Goal: Check status: Check status

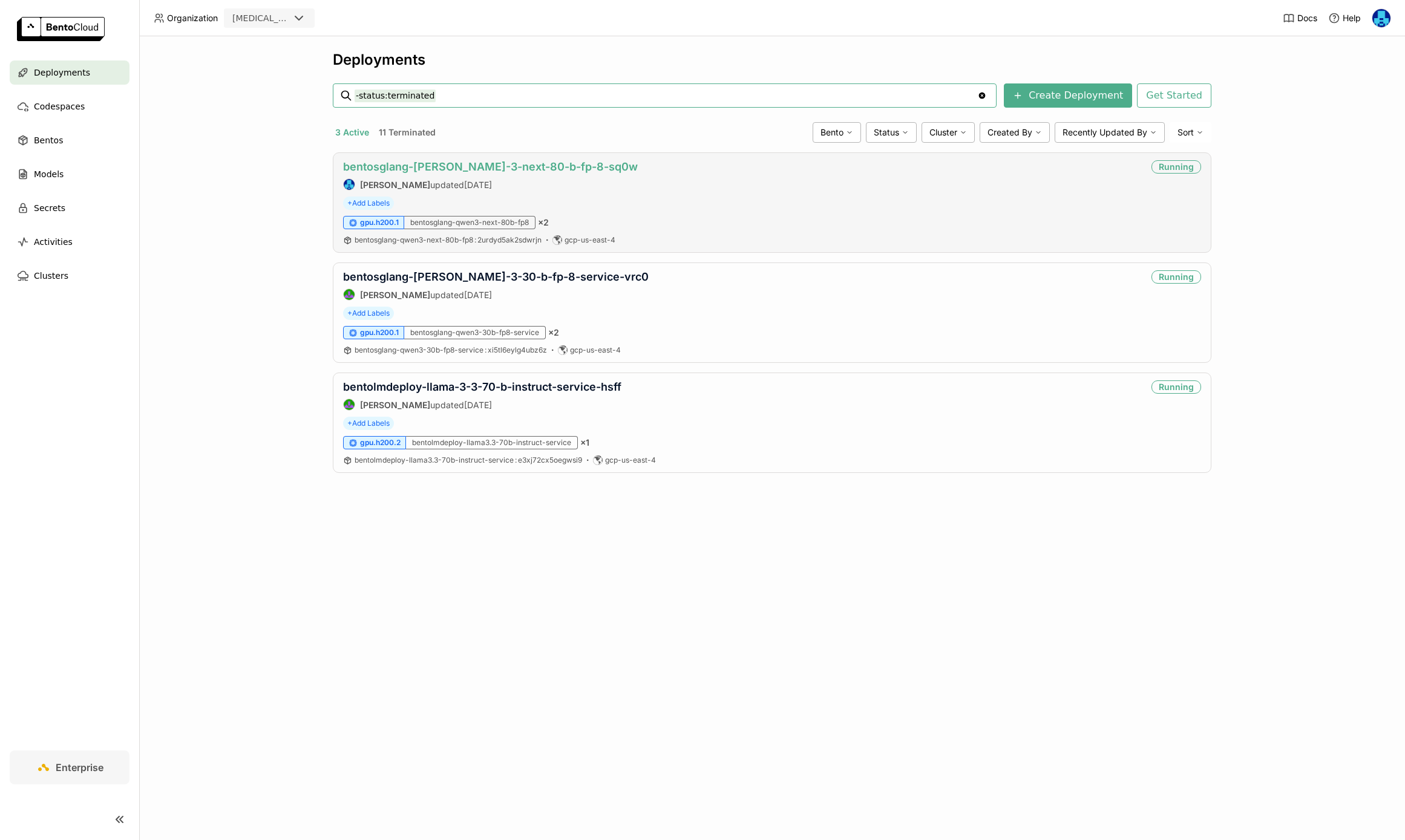
click at [446, 170] on link "bentosglang-[PERSON_NAME]-3-next-80-b-fp-8-sq0w" at bounding box center [490, 166] width 295 height 13
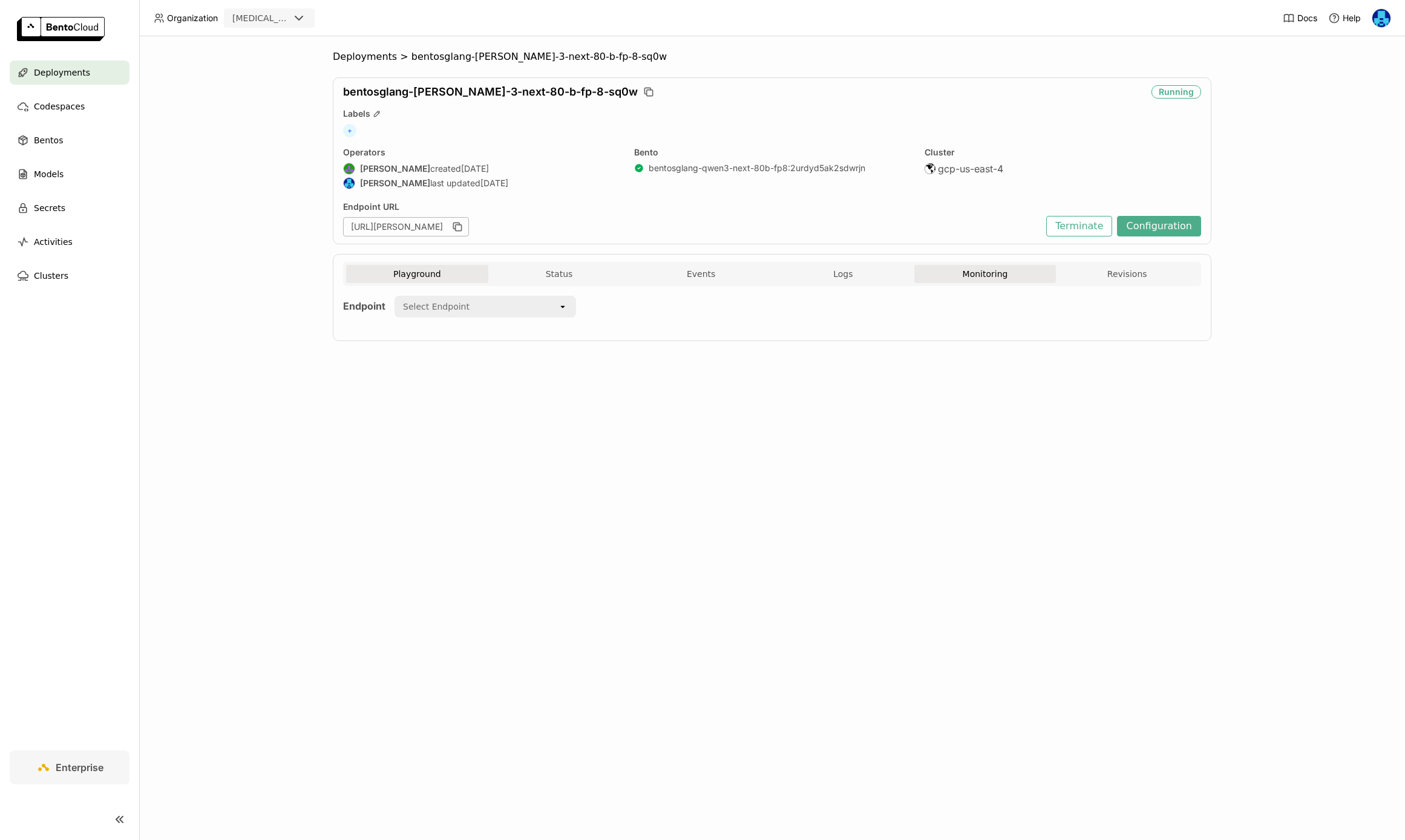
click at [992, 273] on button "Monitoring" at bounding box center [985, 274] width 142 height 18
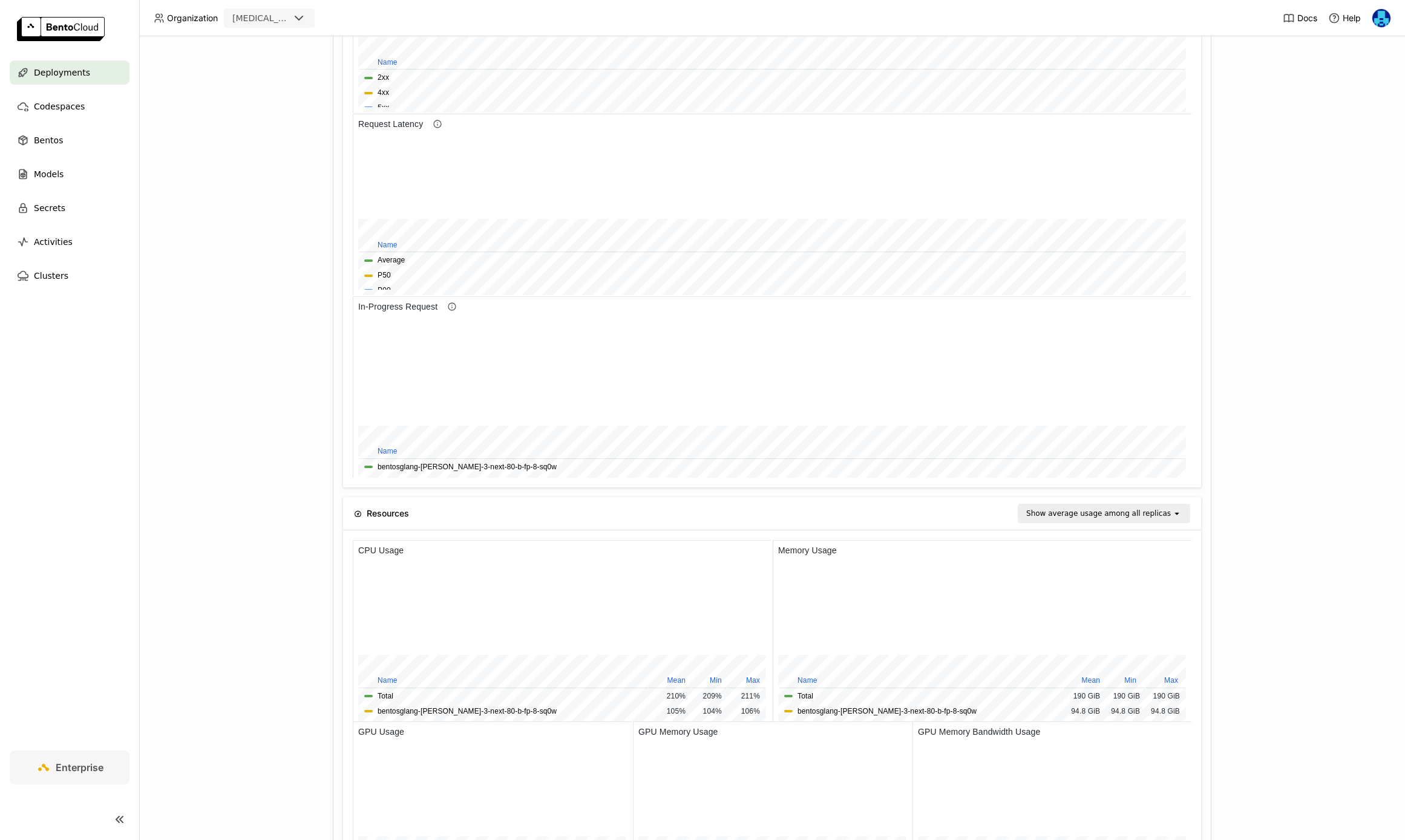
scroll to position [784, 0]
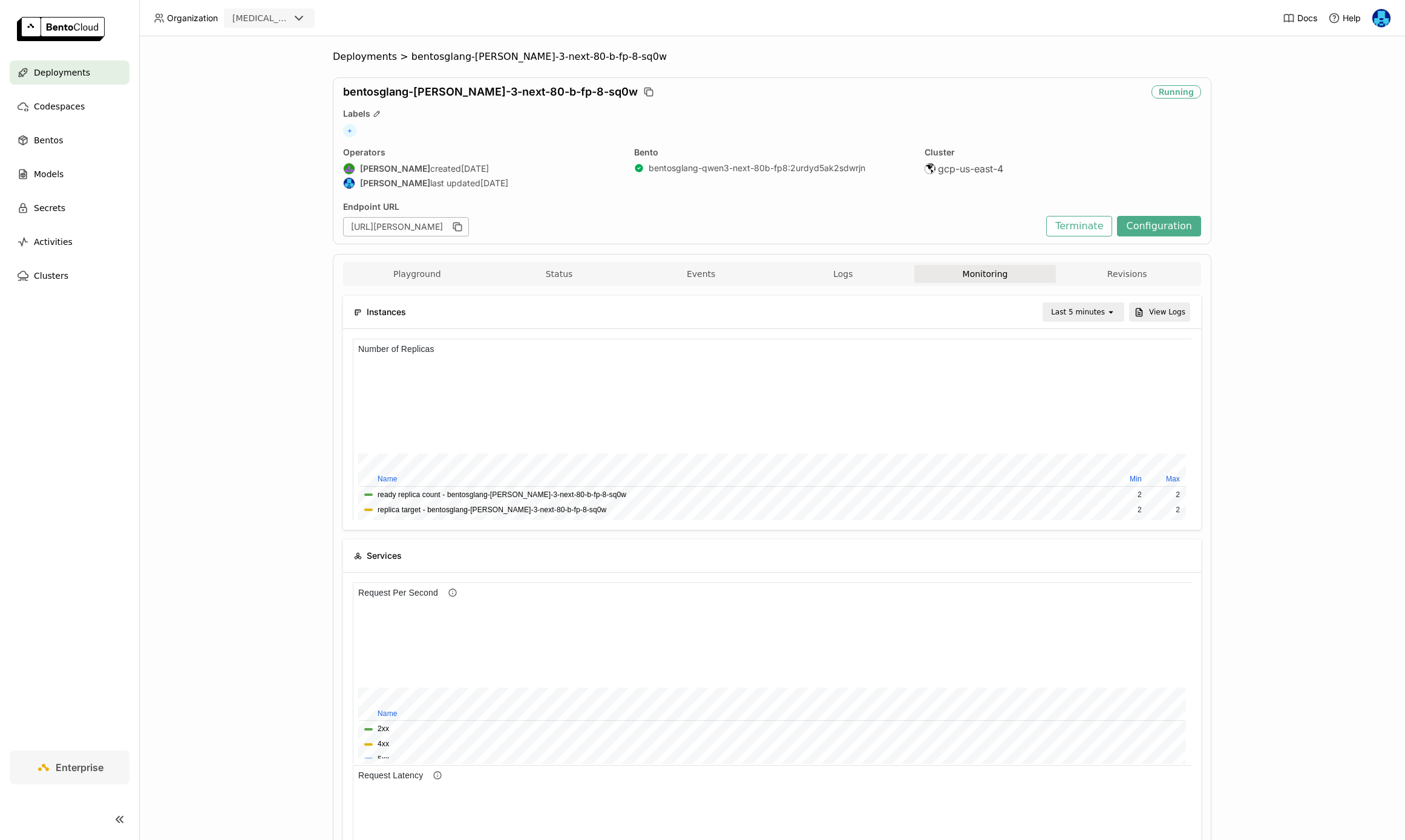
click at [1076, 298] on div "Instances Last 5 minutes open View Logs" at bounding box center [772, 312] width 836 height 33
click at [1087, 306] on div "Last 5 minutes" at bounding box center [1078, 312] width 54 height 12
click at [1090, 380] on div "Last 30 minutes" at bounding box center [1085, 377] width 59 height 24
click at [376, 53] on span "Deployments" at bounding box center [365, 57] width 64 height 12
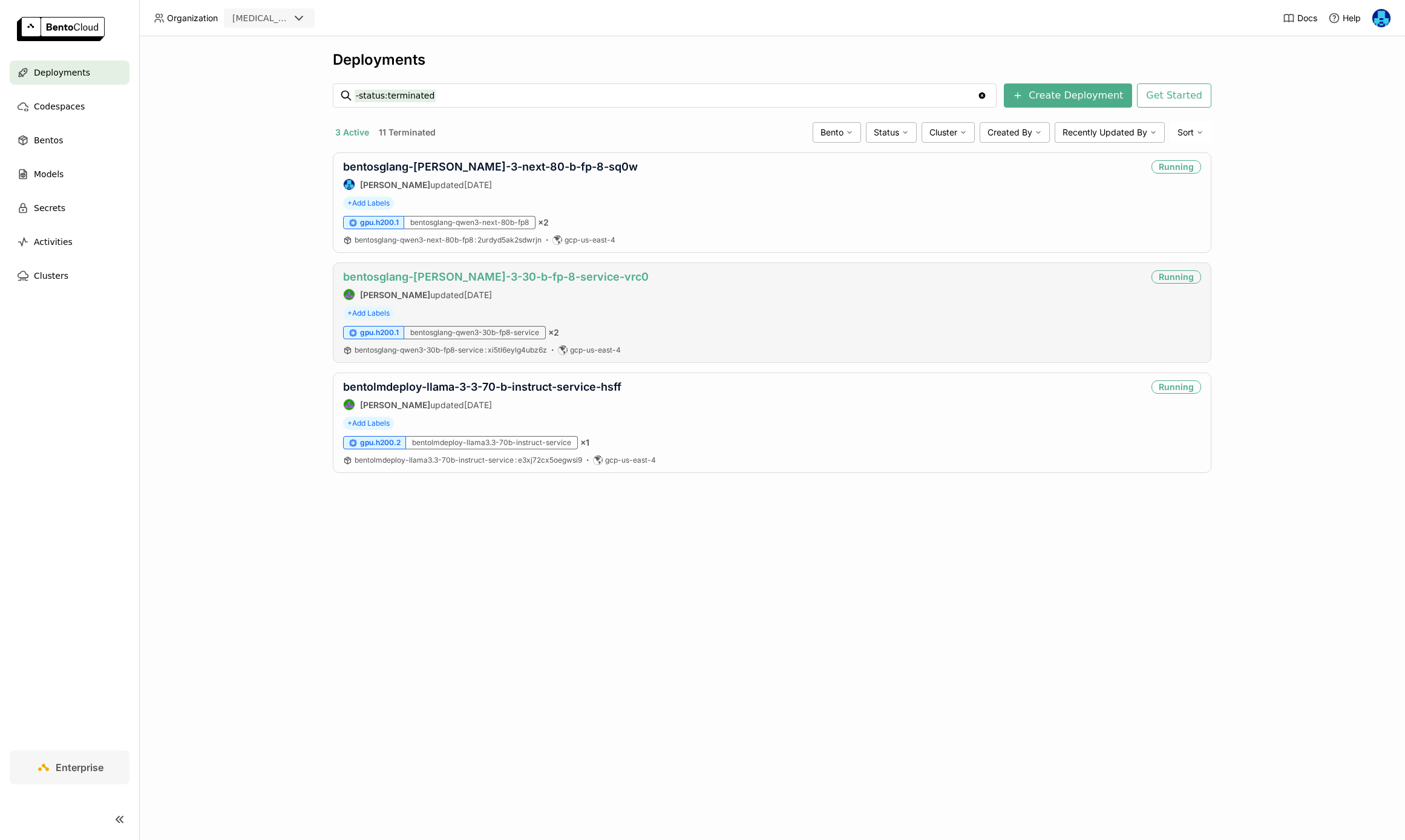
click at [502, 276] on link "bentosglang-[PERSON_NAME]-3-30-b-fp-8-service-vrc0" at bounding box center [495, 276] width 306 height 13
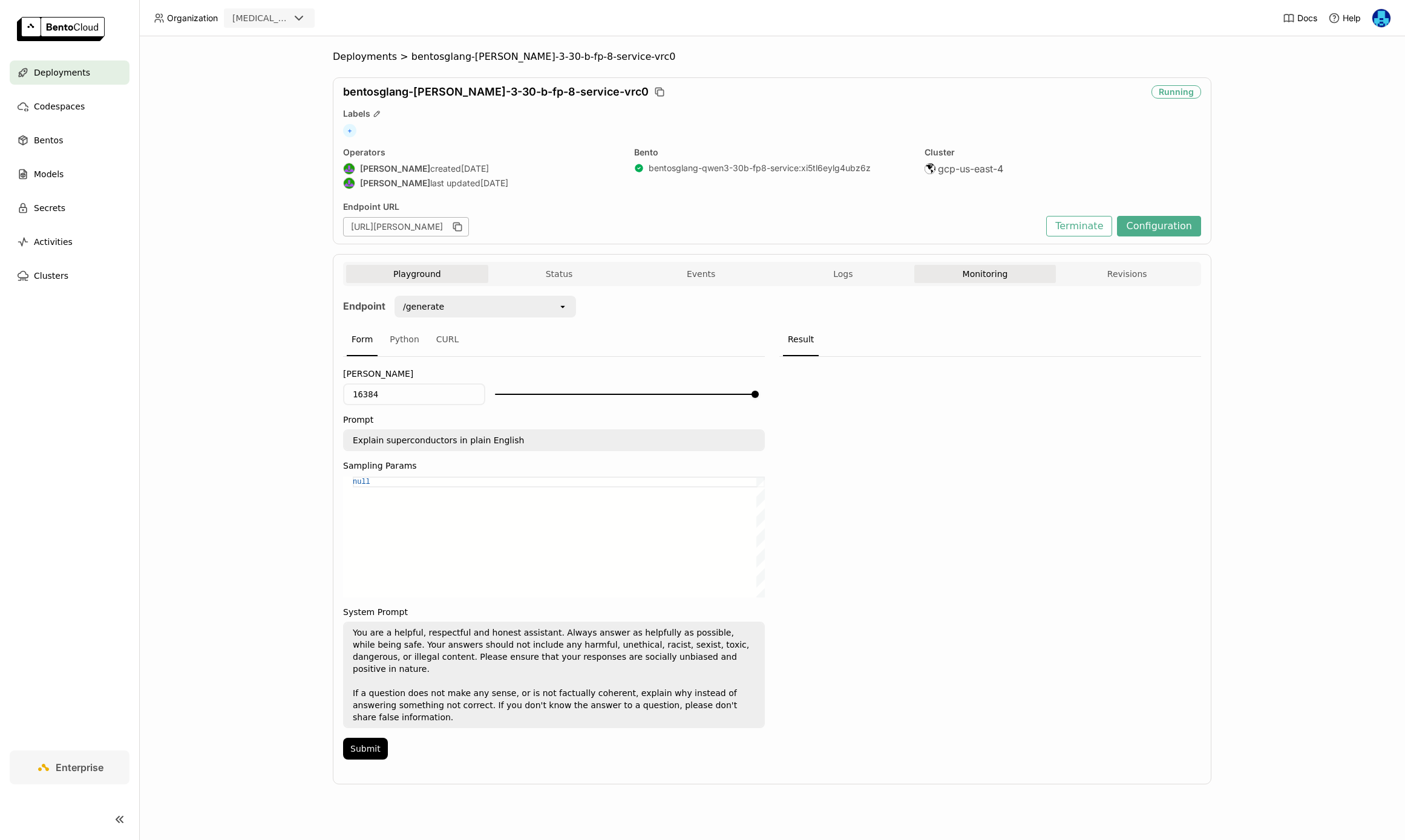
click at [991, 267] on button "Monitoring" at bounding box center [985, 274] width 142 height 18
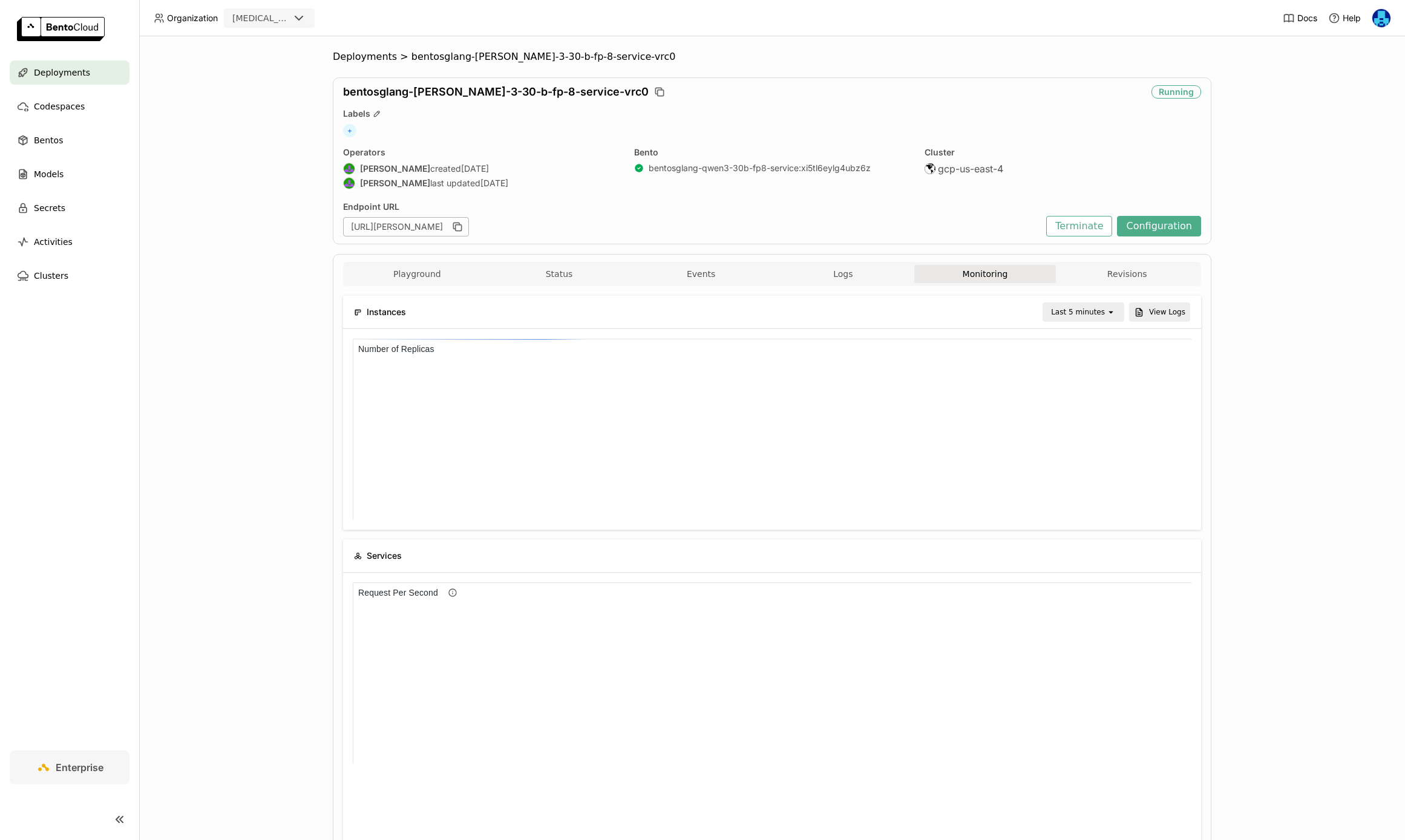
click at [1096, 310] on div "Last 5 minutes" at bounding box center [1078, 312] width 54 height 12
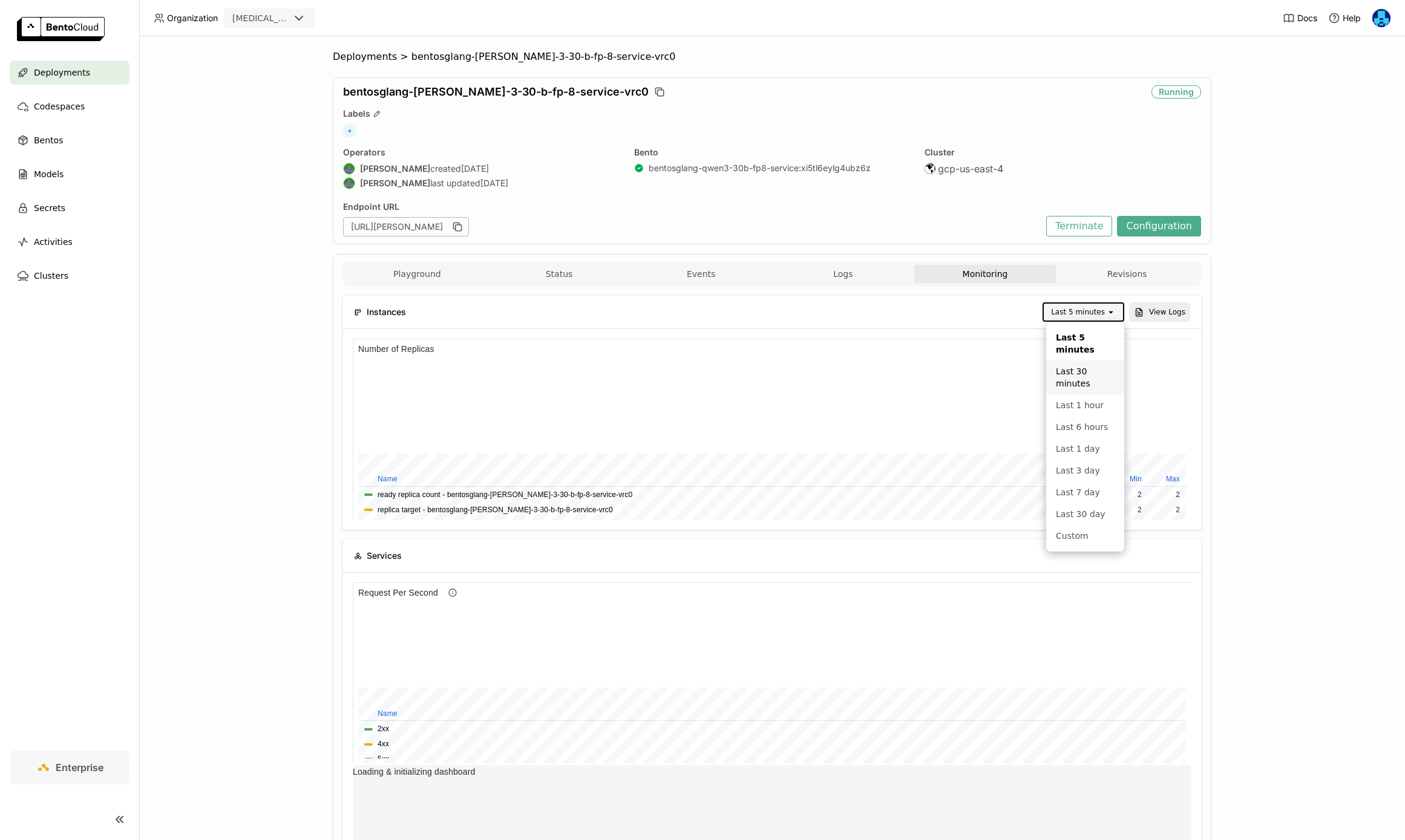
click at [1083, 374] on div "Last 30 minutes" at bounding box center [1085, 377] width 59 height 24
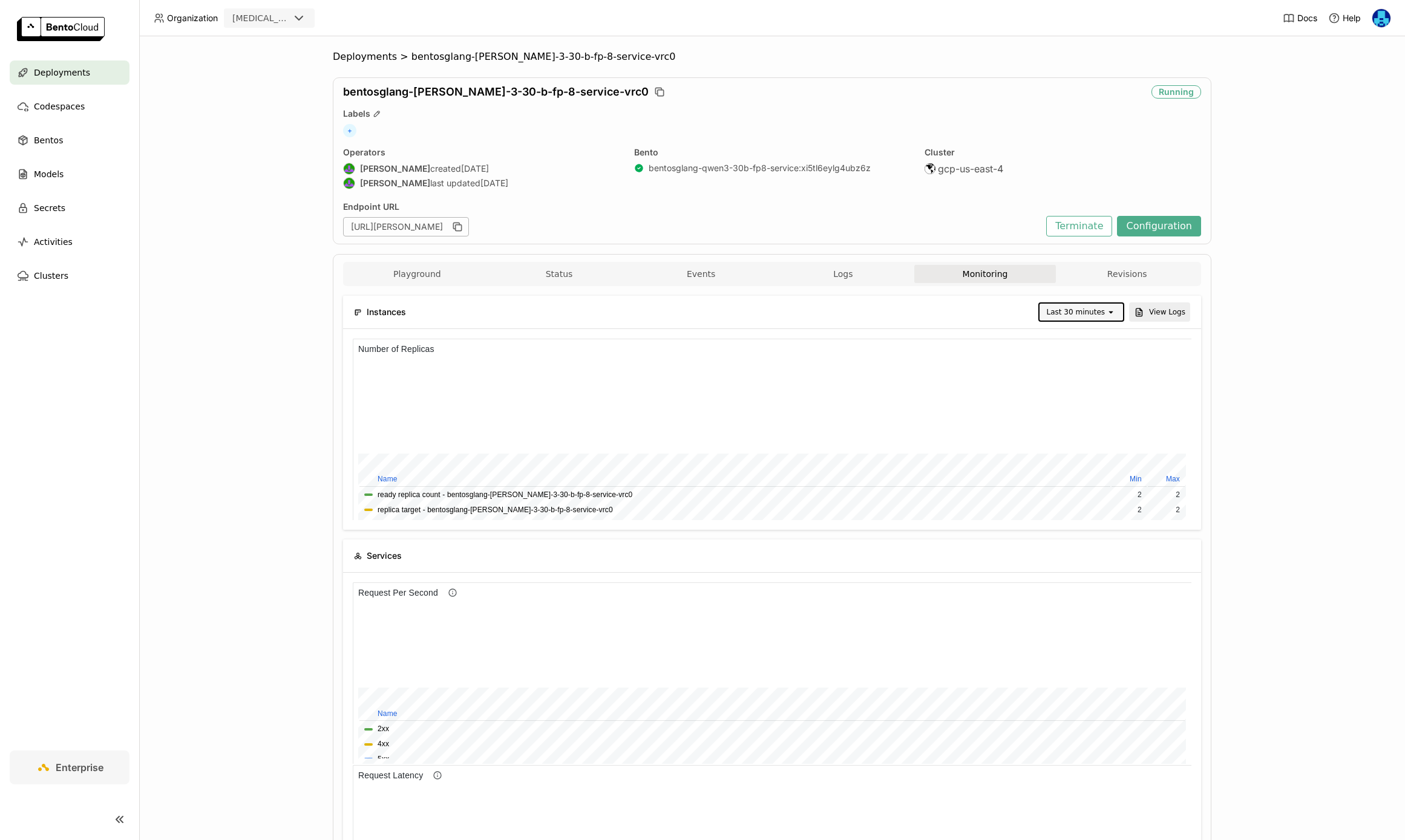
click at [1095, 313] on div "Last 30 minutes" at bounding box center [1076, 312] width 58 height 12
click at [372, 65] on div "Deployments > bentosglang-[PERSON_NAME]-3-30-b-fp-8-service-vrc0 bentosglang-[P…" at bounding box center [772, 830] width 879 height 1559
click at [365, 60] on span "Deployments" at bounding box center [365, 57] width 64 height 12
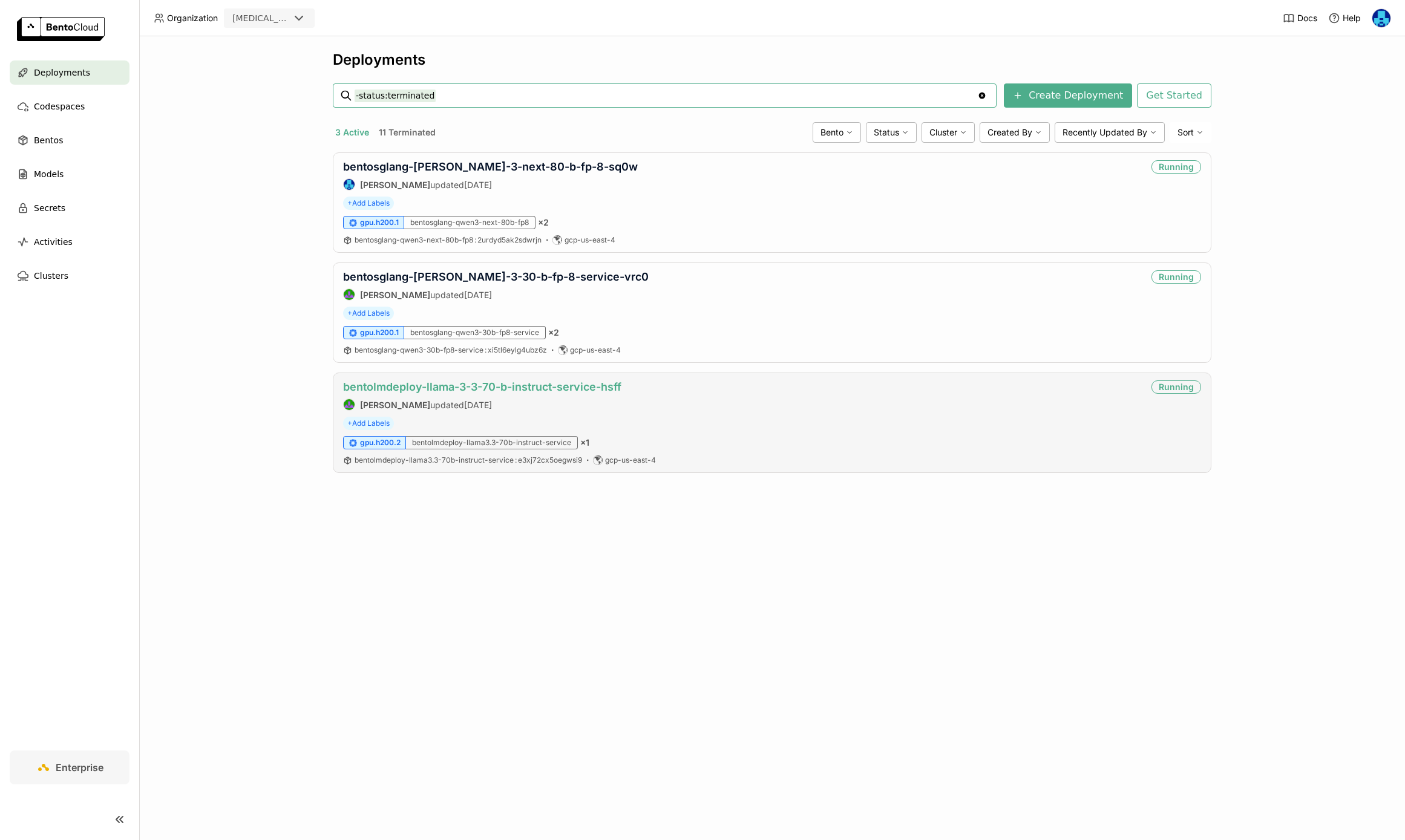
click at [435, 390] on link "bentolmdeploy-llama-3-3-70-b-instruct-service-hsff" at bounding box center [482, 386] width 279 height 13
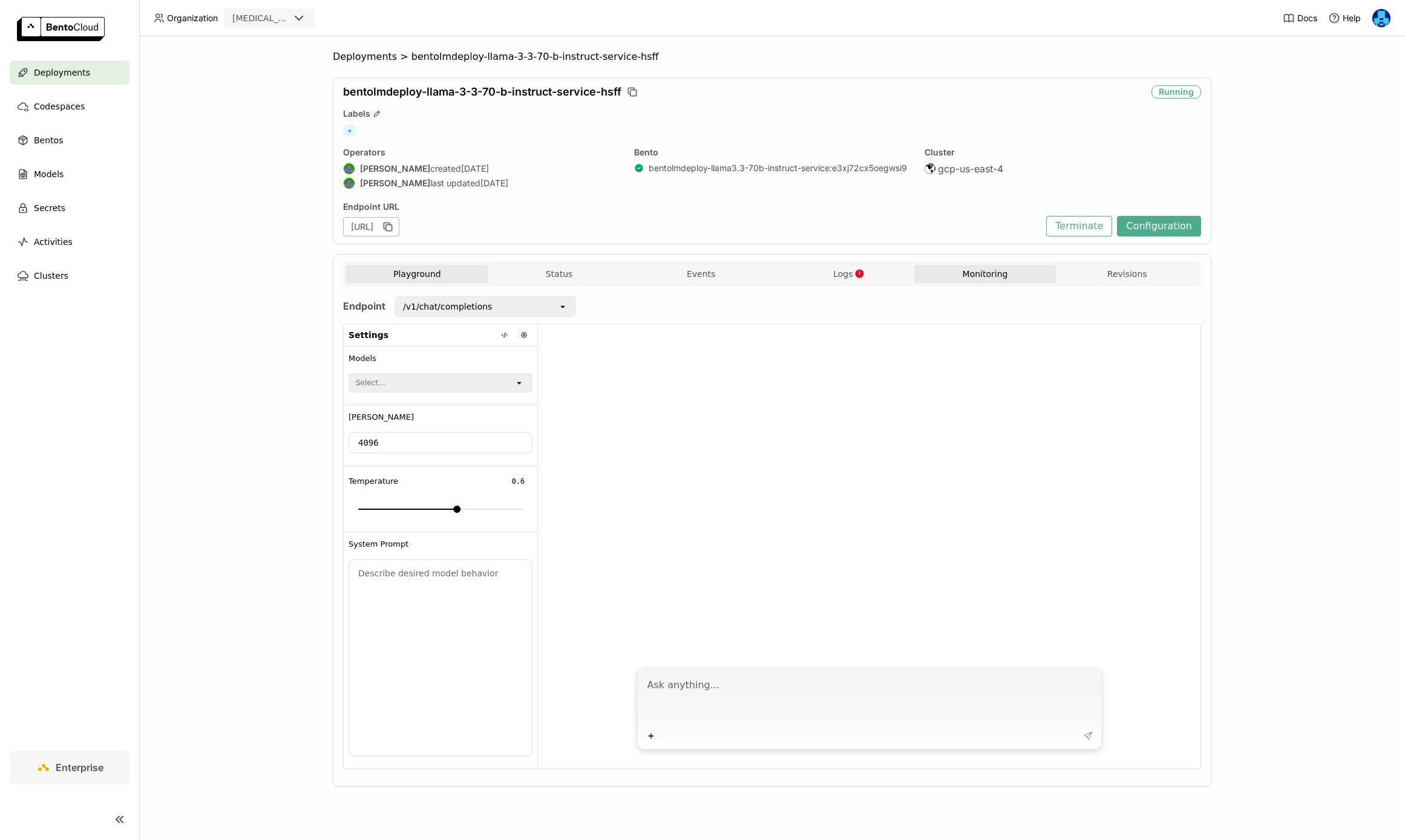
click at [928, 282] on button "Monitoring" at bounding box center [985, 274] width 142 height 18
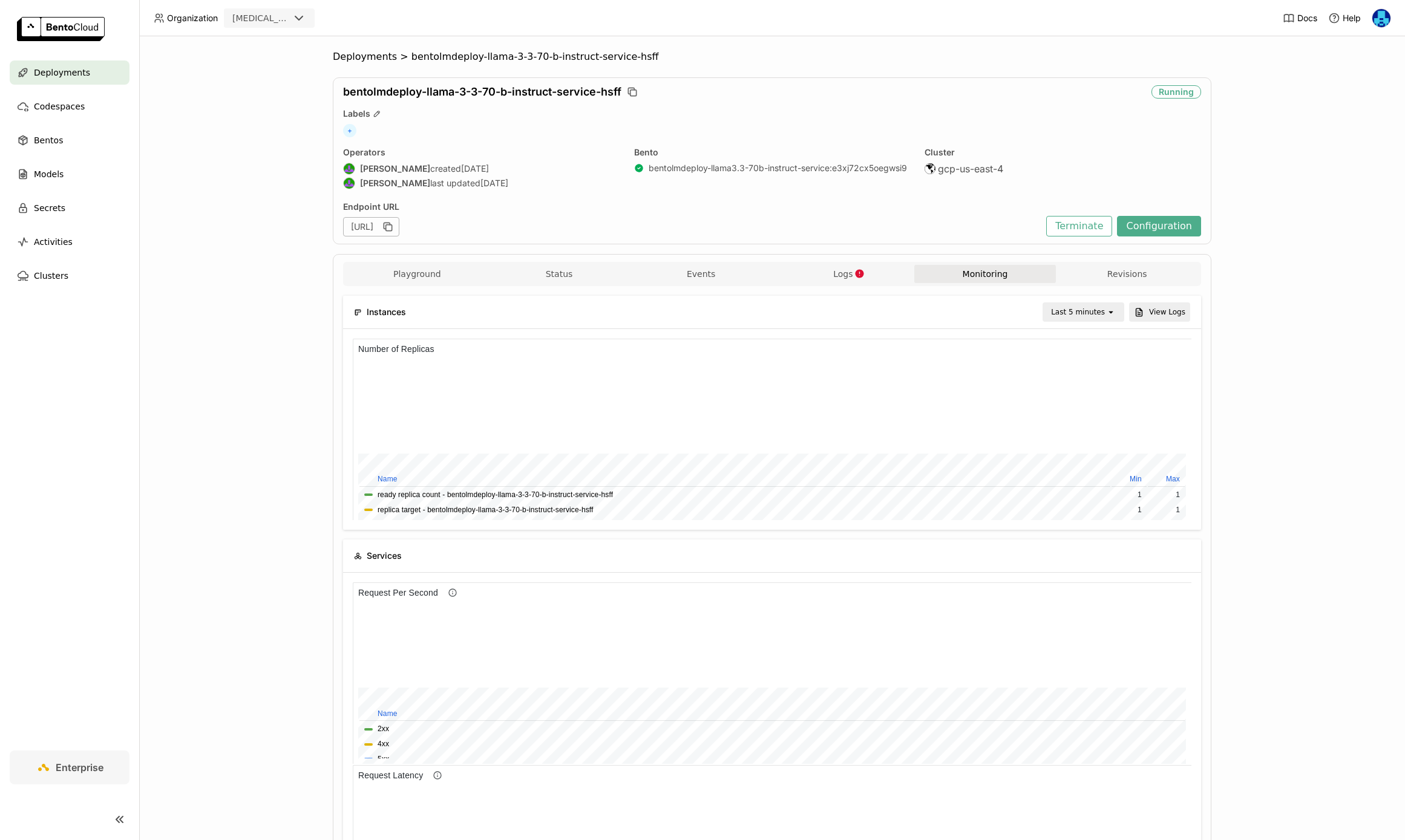
click at [1085, 302] on div "Instances Last 5 minutes open View Logs" at bounding box center [772, 312] width 836 height 33
click at [1090, 304] on div "Last 5 minutes" at bounding box center [1074, 312] width 62 height 17
click at [1081, 373] on div "Last 30 minutes" at bounding box center [1085, 377] width 59 height 24
click at [363, 57] on span "Deployments" at bounding box center [365, 57] width 64 height 12
